Goal: Task Accomplishment & Management: Complete application form

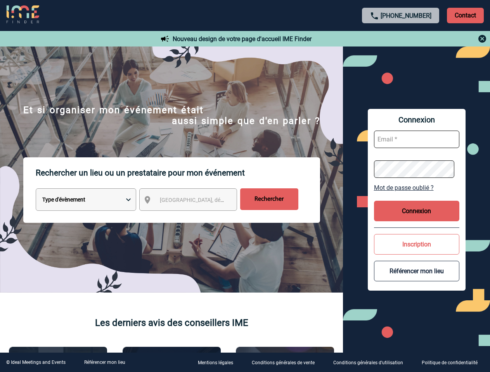
click at [245, 186] on p "Rechercher un lieu ou un prestataire pour mon événement" at bounding box center [178, 172] width 284 height 31
click at [465, 15] on p "Contact" at bounding box center [465, 16] width 37 height 16
click at [400, 39] on div at bounding box center [400, 38] width 172 height 9
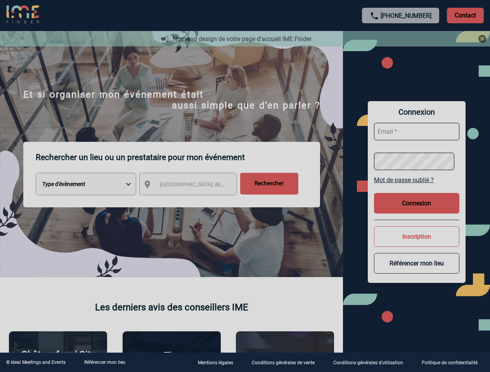
click at [195, 201] on div at bounding box center [245, 186] width 490 height 372
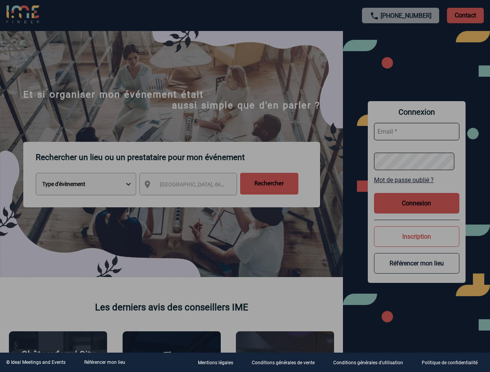
click at [416, 188] on div at bounding box center [245, 186] width 490 height 372
click at [416, 211] on div at bounding box center [245, 186] width 490 height 372
click at [416, 244] on div at bounding box center [245, 186] width 490 height 372
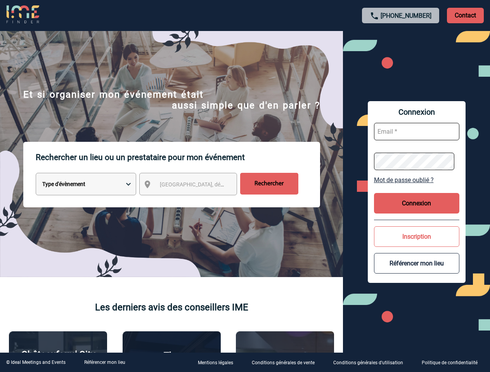
click at [416, 271] on button "Référencer mon lieu" at bounding box center [416, 263] width 85 height 21
click at [104, 362] on link "Référencer mon lieu" at bounding box center [104, 362] width 41 height 5
